Goal: Information Seeking & Learning: Learn about a topic

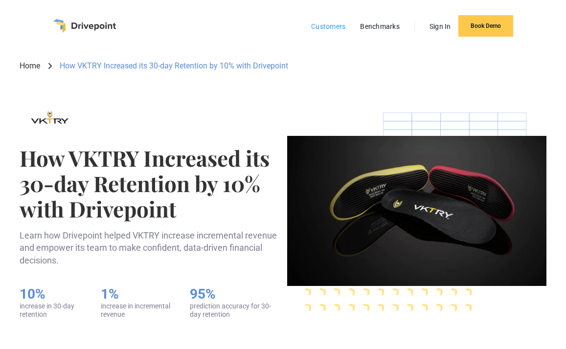
click at [326, 27] on link "Customers" at bounding box center [328, 26] width 44 height 13
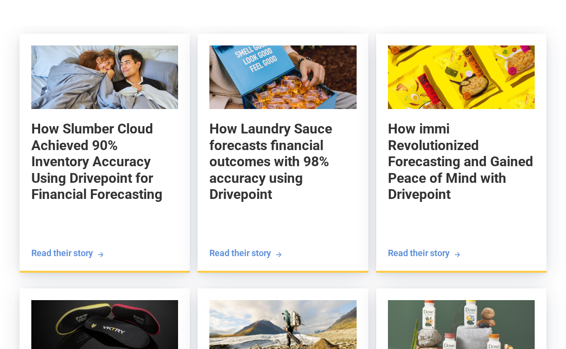
scroll to position [1084, 0]
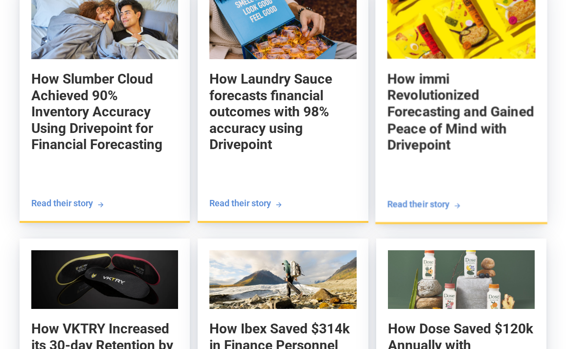
click at [427, 133] on h5 "How immi Revolutionized Forecasting and Gained Peace of Mind with Drivepoint" at bounding box center [461, 111] width 148 height 83
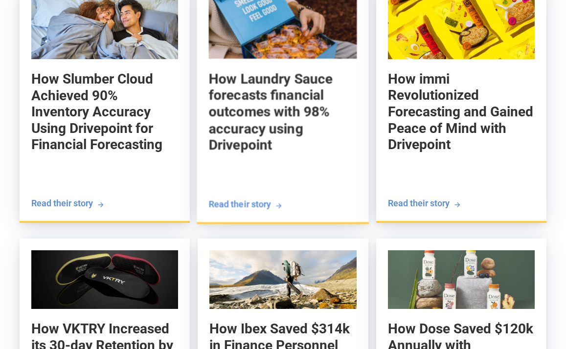
click at [214, 95] on h5 "How Laundry Sauce forecasts financial outcomes with 98% accuracy using Drivepoi…" at bounding box center [283, 111] width 148 height 83
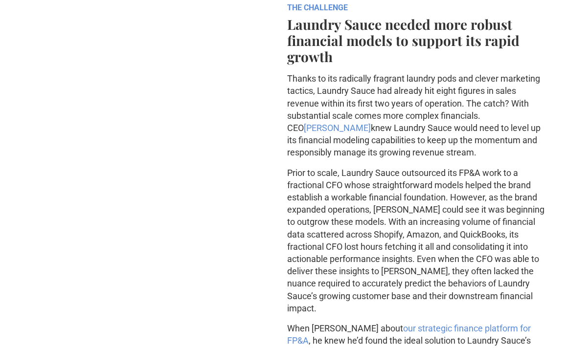
scroll to position [633, 0]
